Goal: Task Accomplishment & Management: Use online tool/utility

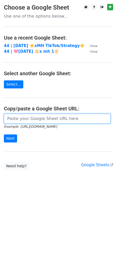
click at [31, 118] on input "url" at bounding box center [57, 119] width 107 height 10
paste input "https://docs.google.com/spreadsheets/d/1JJSrL7Bcq2xyhYGb2_7kmxqI3y-kAR_McR-Iuhm…"
type input "[URL][DOMAIN_NAME]"
click at [4, 135] on input "Next" at bounding box center [10, 139] width 13 height 8
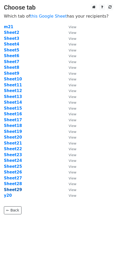
click at [17, 189] on strong "Sheet29" at bounding box center [13, 190] width 18 height 5
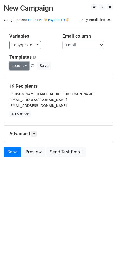
click at [16, 67] on link "Load..." at bounding box center [19, 66] width 20 height 8
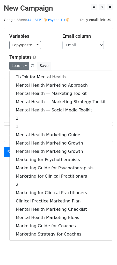
click at [64, 63] on div "Load... TikTok for Mental Health Mental Health Marketing Approach Mental Health…" at bounding box center [58, 66] width 106 height 8
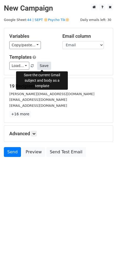
click at [38, 67] on button "Save" at bounding box center [43, 66] width 13 height 8
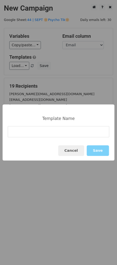
click at [42, 126] on div "Template Name Cancel Save" at bounding box center [59, 133] width 112 height 56
click at [31, 134] on input at bounding box center [58, 131] width 101 height 11
paste input "TikTok Toolkit for Therapists"
type input "TikTok Toolkit for Therapists"
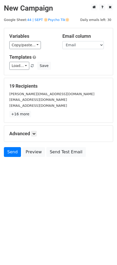
click at [48, 100] on div "kaitlynk@ccofpc.org" at bounding box center [58, 100] width 106 height 6
click at [57, 117] on p "+16 more" at bounding box center [58, 114] width 98 height 6
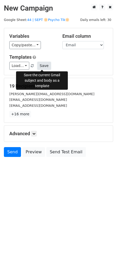
click at [42, 67] on button "Save" at bounding box center [43, 66] width 13 height 8
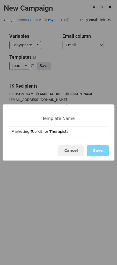
type input "Marketing Toolkit for Therapists"
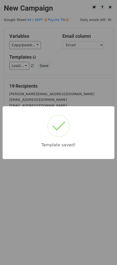
click at [66, 68] on div "Template saved!" at bounding box center [58, 132] width 117 height 265
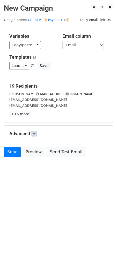
click at [34, 136] on h5 "Advanced" at bounding box center [58, 134] width 98 height 6
click at [33, 132] on icon at bounding box center [33, 133] width 3 height 3
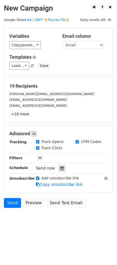
click at [60, 166] on div at bounding box center [61, 168] width 7 height 7
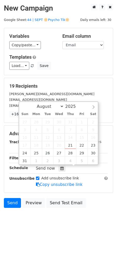
click at [65, 77] on form "Variables Copy/paste... {{Name}} {{Email}} Email column Name Email Templates Lo…" at bounding box center [58, 119] width 109 height 183
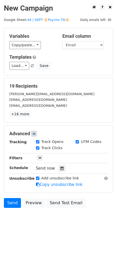
click at [50, 22] on main "New Campaign Daily emails left: 30 Google Sheet: 44 | SEPT 🔆Psycho Tik🔆 Variabl…" at bounding box center [58, 107] width 117 height 207
click at [41, 20] on link "44 | SEPT 🔆Psycho Tik🔆" at bounding box center [48, 20] width 42 height 4
click at [61, 168] on icon at bounding box center [61, 169] width 3 height 4
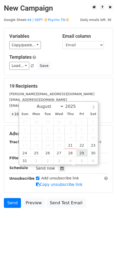
type input "2025-08-29 12:00"
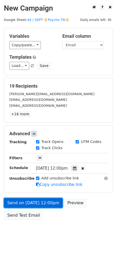
click at [41, 198] on link "Send on Aug 29 at 12:00pm" at bounding box center [33, 203] width 59 height 10
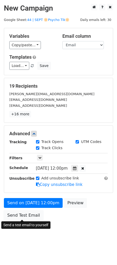
drag, startPoint x: 14, startPoint y: 212, endPoint x: 3, endPoint y: 212, distance: 11.9
click at [14, 212] on link "Send Test Email" at bounding box center [23, 216] width 39 height 10
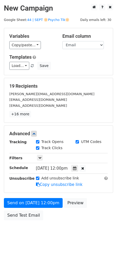
click at [32, 221] on div "Send on Aug 29 at 12:00pm Preview Send Test Email" at bounding box center [58, 210] width 117 height 25
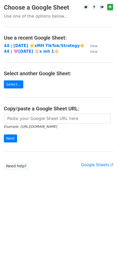
drag, startPoint x: 31, startPoint y: 110, endPoint x: 29, endPoint y: 117, distance: 6.5
click at [31, 111] on h4 "Copy/paste a Google Sheet URL:" at bounding box center [58, 109] width 109 height 6
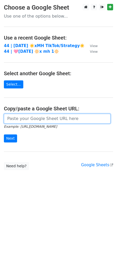
click at [29, 116] on input "url" at bounding box center [57, 119] width 107 height 10
paste input "https://docs.google.com/spreadsheets/d/1JJSrL7Bcq2xyhYGb2_7kmxqI3y-kAR_McR-Iuhm…"
type input "https://docs.google.com/spreadsheets/d/1JJSrL7Bcq2xyhYGb2_7kmxqI3y-kAR_McR-Iuhm…"
click at [4, 135] on input "Next" at bounding box center [10, 139] width 13 height 8
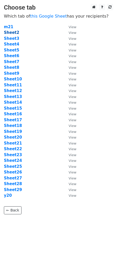
click at [8, 33] on strong "Sheet2" at bounding box center [11, 32] width 15 height 5
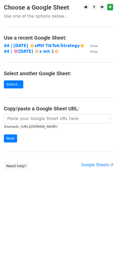
click at [48, 125] on small "Example: [URL][DOMAIN_NAME]" at bounding box center [30, 127] width 53 height 4
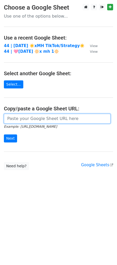
click at [48, 118] on input "url" at bounding box center [57, 119] width 107 height 10
paste input "[URL][DOMAIN_NAME]"
type input "[URL][DOMAIN_NAME]"
click at [4, 135] on input "Next" at bounding box center [10, 139] width 13 height 8
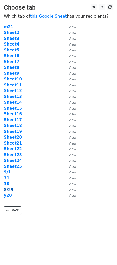
click at [8, 189] on strong "8/29" at bounding box center [9, 190] width 10 height 5
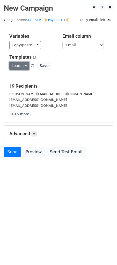
click at [21, 65] on link "Load..." at bounding box center [19, 66] width 20 height 8
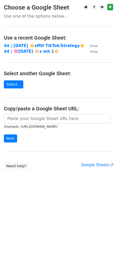
drag, startPoint x: 43, startPoint y: 125, endPoint x: 43, endPoint y: 122, distance: 3.1
click at [43, 123] on form "Example: [URL][DOMAIN_NAME] Next" at bounding box center [58, 128] width 109 height 29
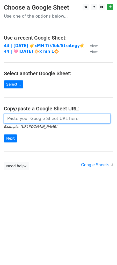
click at [43, 122] on input "url" at bounding box center [57, 119] width 107 height 10
paste input "[URL][DOMAIN_NAME]"
type input "[URL][DOMAIN_NAME]"
click at [4, 135] on input "Next" at bounding box center [10, 139] width 13 height 8
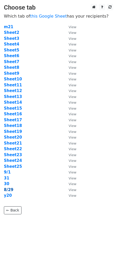
click at [8, 190] on strong "8/29" at bounding box center [9, 190] width 10 height 5
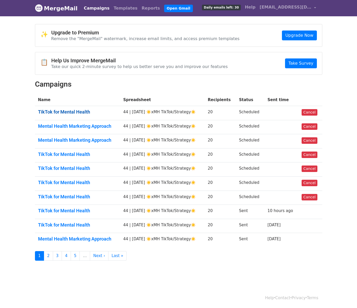
click at [73, 114] on link "TikTok for Mental Health" at bounding box center [77, 112] width 79 height 6
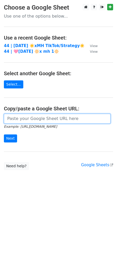
click at [35, 121] on input "url" at bounding box center [57, 119] width 107 height 10
paste input "https://docs.google.com/spreadsheets/d/1JJSrL7Bcq2xyhYGb2_7kmxqI3y-kAR_McR-Iuhm…"
type input "https://docs.google.com/spreadsheets/d/1JJSrL7Bcq2xyhYGb2_7kmxqI3y-kAR_McR-Iuhm…"
click at [4, 135] on input "Next" at bounding box center [10, 139] width 13 height 8
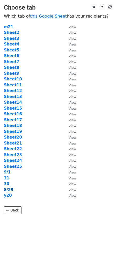
click at [8, 189] on strong "8/29" at bounding box center [9, 190] width 10 height 5
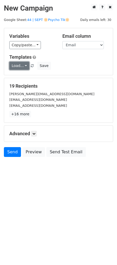
click at [16, 66] on link "Load..." at bounding box center [19, 66] width 20 height 8
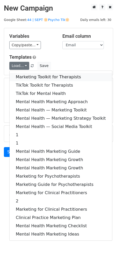
click at [35, 80] on link "Marketing Toolkit for Therapists" at bounding box center [61, 77] width 102 height 8
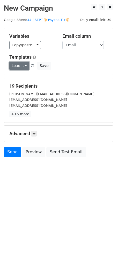
click at [14, 66] on link "Load..." at bounding box center [19, 66] width 20 height 8
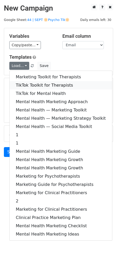
click at [25, 83] on link "TikTok Toolkit for Therapists" at bounding box center [61, 85] width 102 height 8
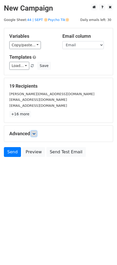
click at [34, 133] on icon at bounding box center [33, 133] width 3 height 3
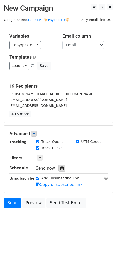
click at [60, 168] on icon at bounding box center [61, 169] width 3 height 4
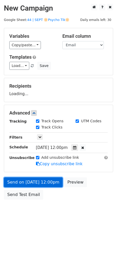
click at [46, 182] on link "Send on [DATE] 12:00pm" at bounding box center [33, 182] width 59 height 10
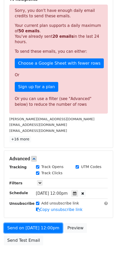
scroll to position [105, 0]
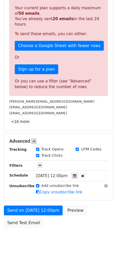
click at [75, 173] on div "[DATE]-08-29 12:00" at bounding box center [66, 176] width 61 height 7
click at [77, 174] on div at bounding box center [74, 176] width 7 height 7
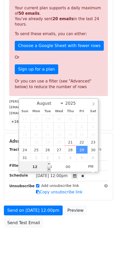
type input "[DATE] 11:00"
click at [49, 167] on span at bounding box center [49, 169] width 4 height 5
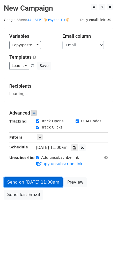
scroll to position [0, 0]
click at [46, 166] on form "Variables Copy/paste... {{Name}} {{Email}} Email column Name Email Templates Lo…" at bounding box center [58, 115] width 109 height 174
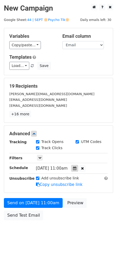
click at [76, 168] on icon at bounding box center [74, 169] width 3 height 4
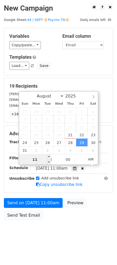
click at [37, 159] on input "11" at bounding box center [35, 159] width 32 height 10
type input "6"
type input "[DATE] 18:00"
type input "06"
click at [93, 158] on span "PM" at bounding box center [91, 159] width 14 height 10
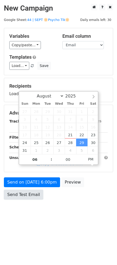
click at [22, 196] on link "Send Test Email" at bounding box center [23, 195] width 39 height 10
